Goal: Find contact information: Find contact information

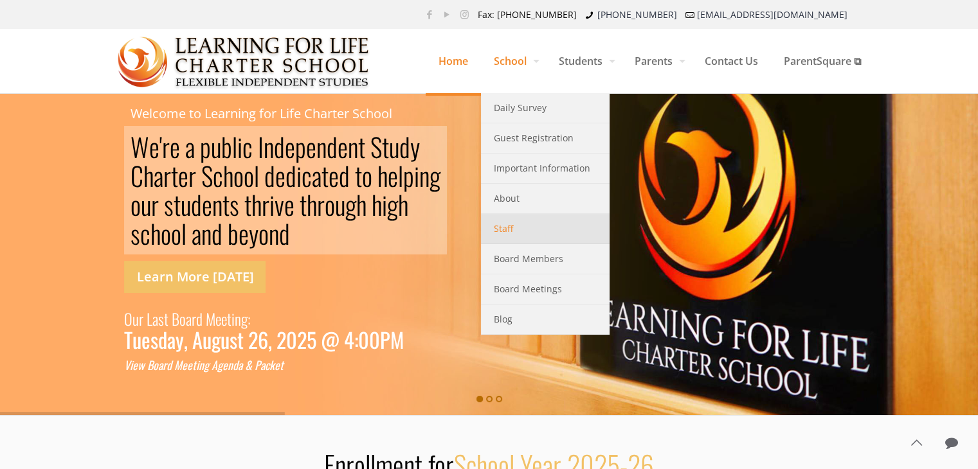
click at [505, 227] on span "Staff" at bounding box center [503, 229] width 19 height 17
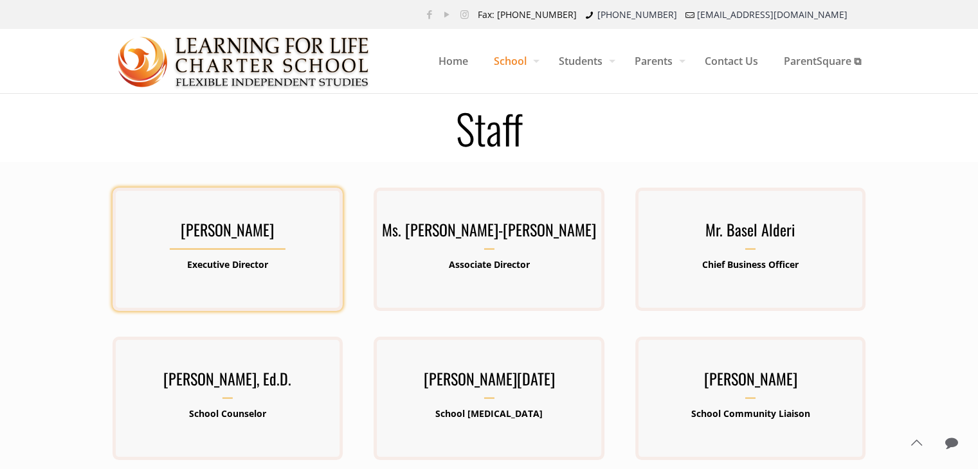
click at [241, 225] on h3 "[PERSON_NAME]" at bounding box center [228, 233] width 230 height 33
click at [206, 262] on b "Executive Director" at bounding box center [227, 264] width 81 height 12
